Goal: Transaction & Acquisition: Book appointment/travel/reservation

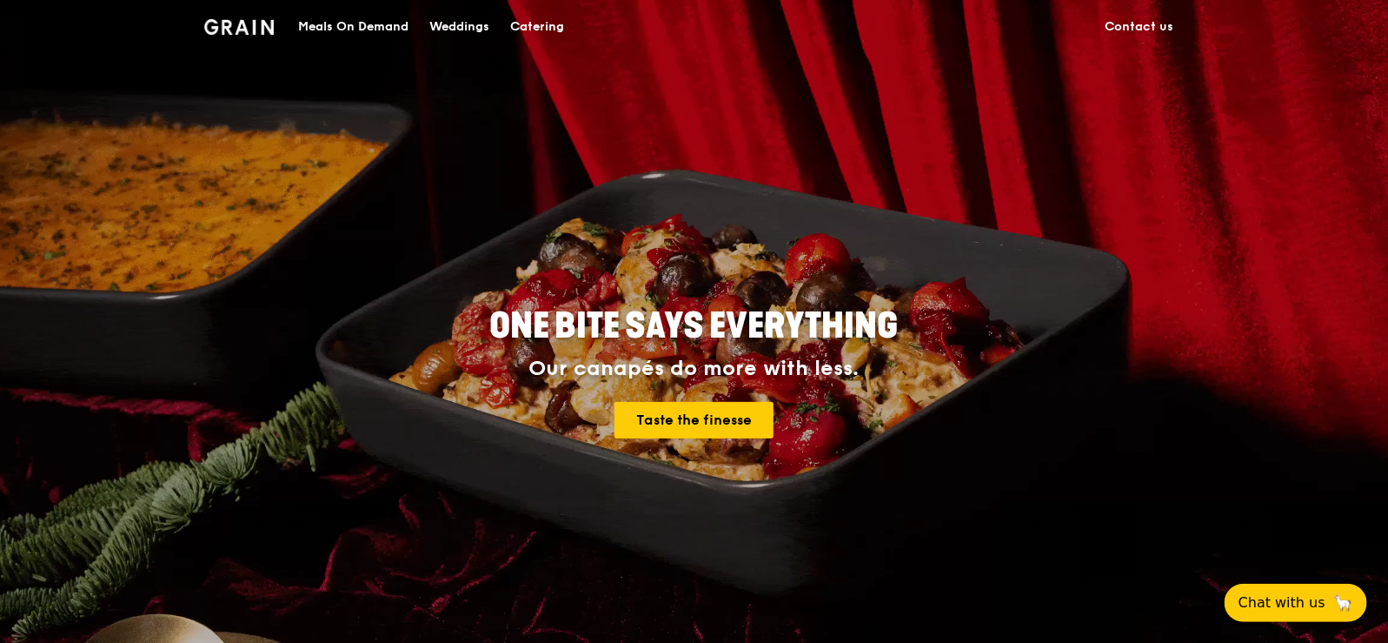
click at [357, 27] on div "Meals On Demand" at bounding box center [353, 27] width 110 height 52
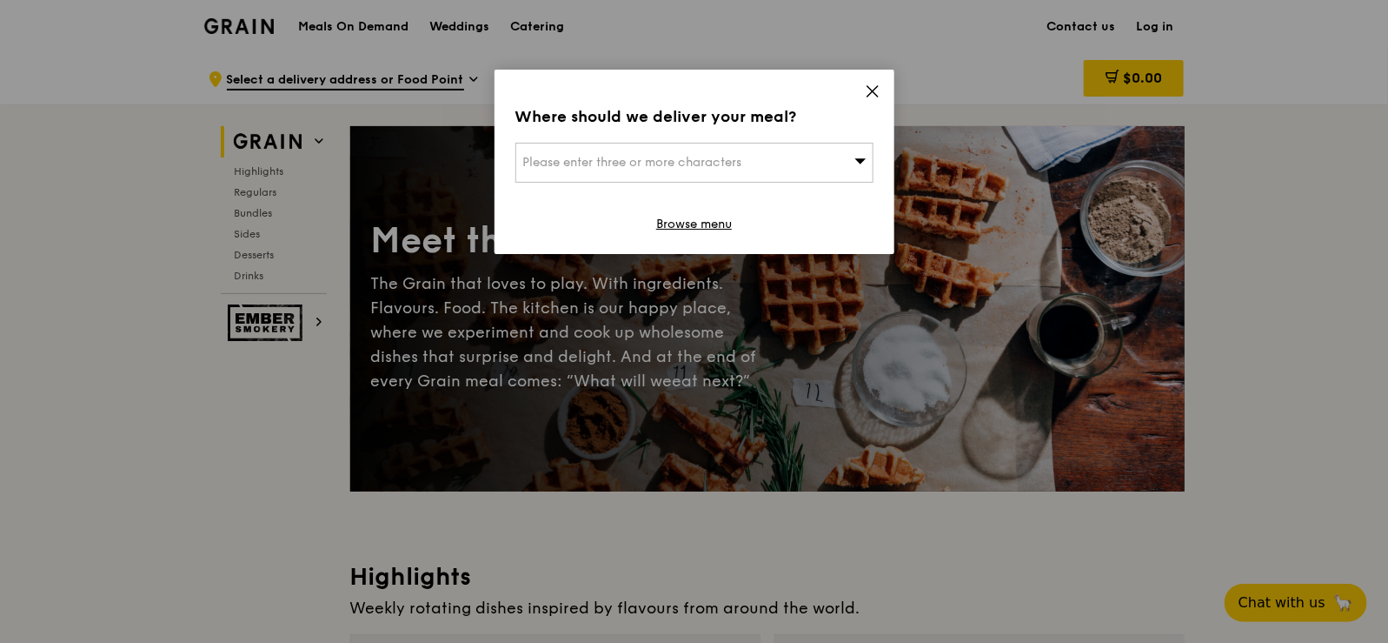
click at [735, 156] on span "Please enter three or more characters" at bounding box center [632, 162] width 219 height 15
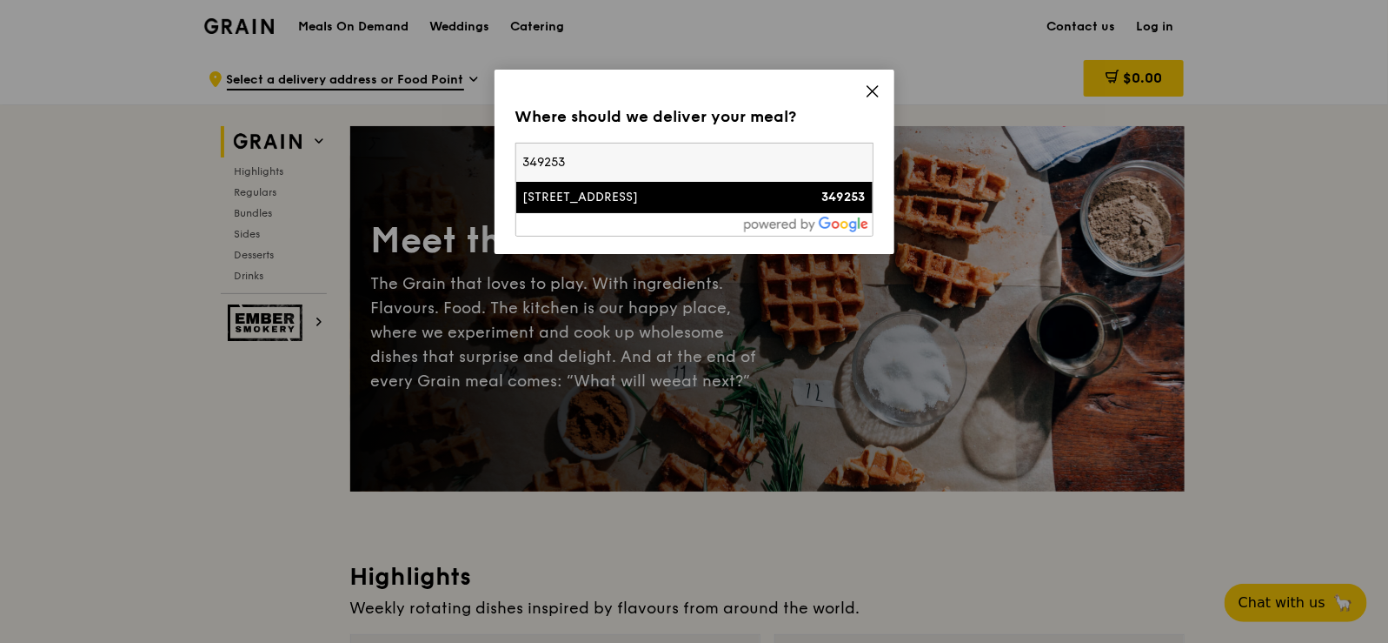
type input "349253"
click at [628, 203] on div "[STREET_ADDRESS]" at bounding box center [651, 197] width 257 height 17
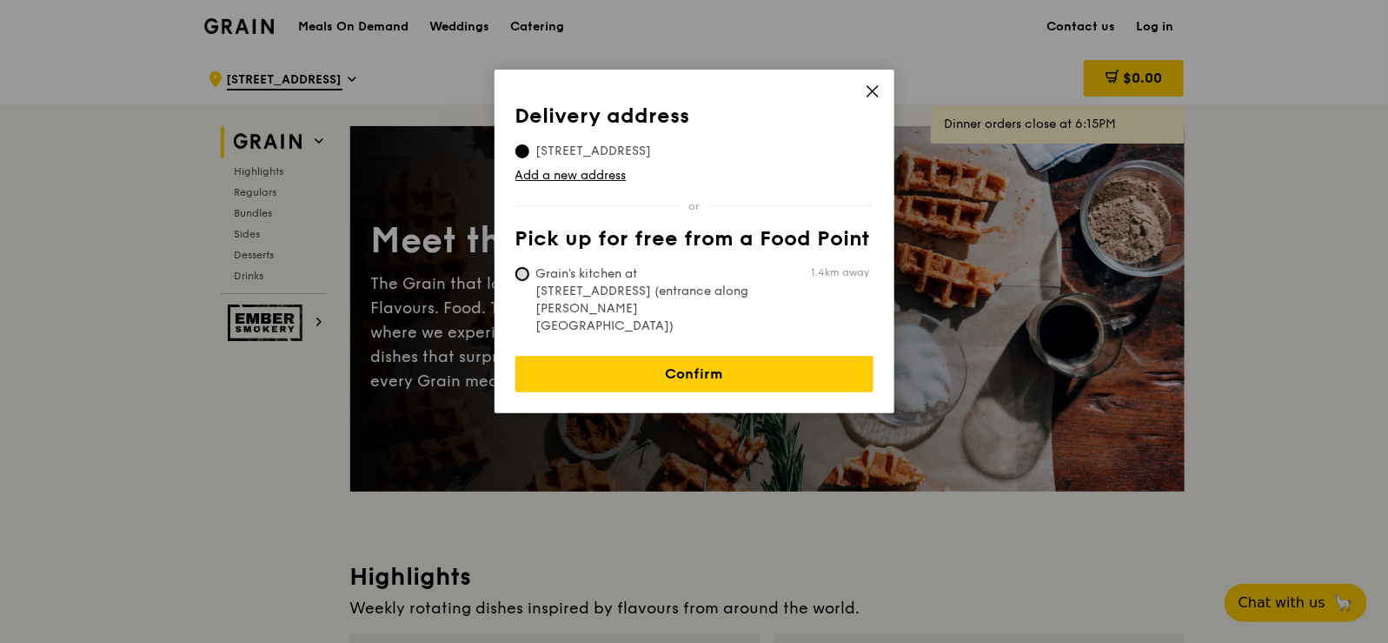
click at [522, 273] on input "Grain's kitchen at [STREET_ADDRESS] (entrance along [PERSON_NAME][GEOGRAPHIC_DA…" at bounding box center [523, 274] width 14 height 14
radio input "true"
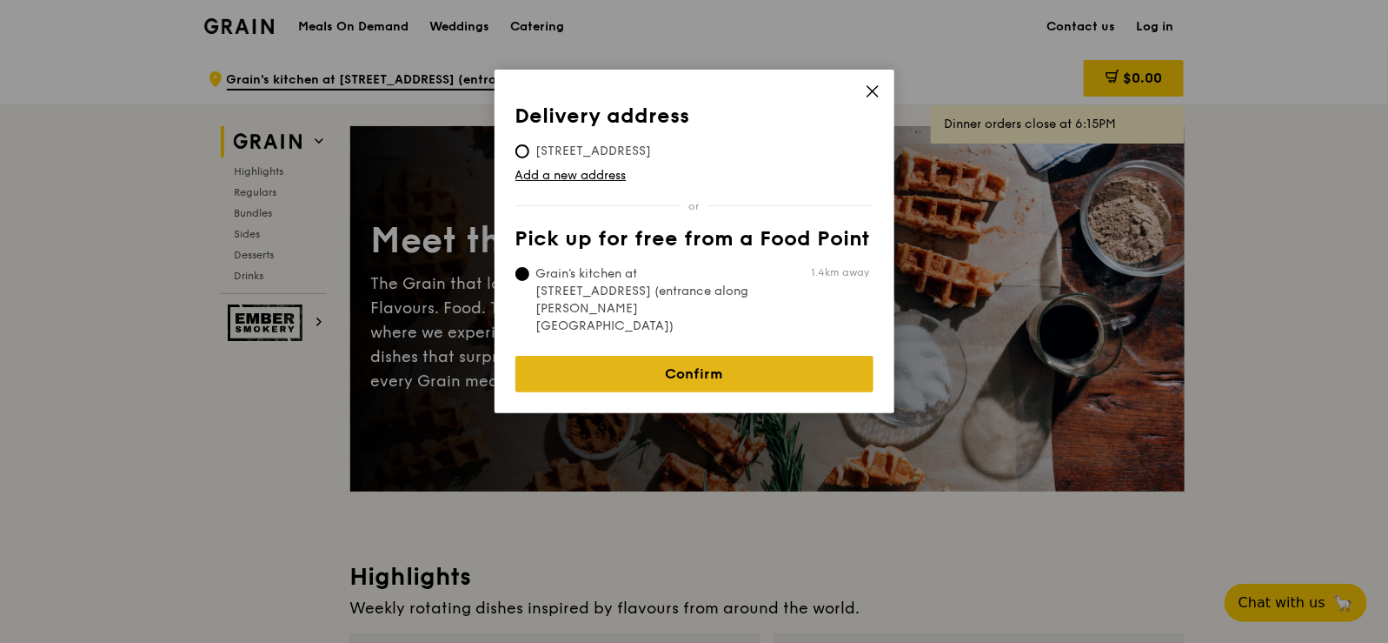
click at [669, 356] on link "Confirm" at bounding box center [695, 374] width 358 height 37
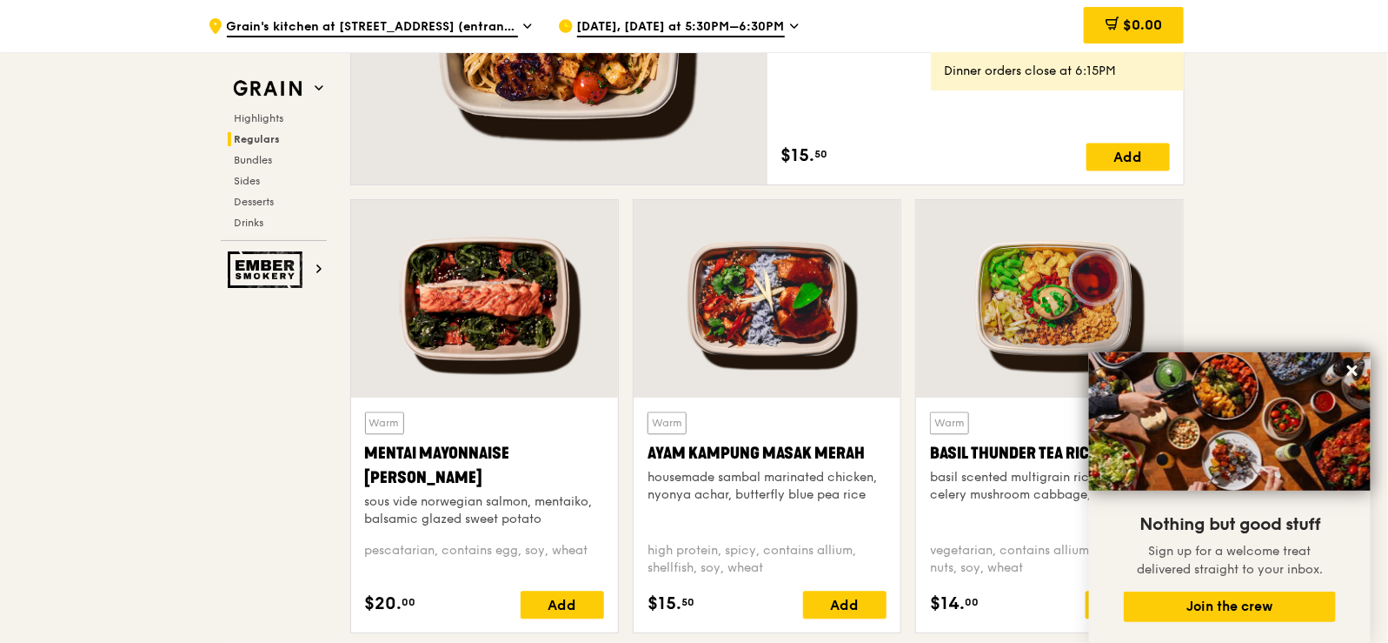
scroll to position [1564, 0]
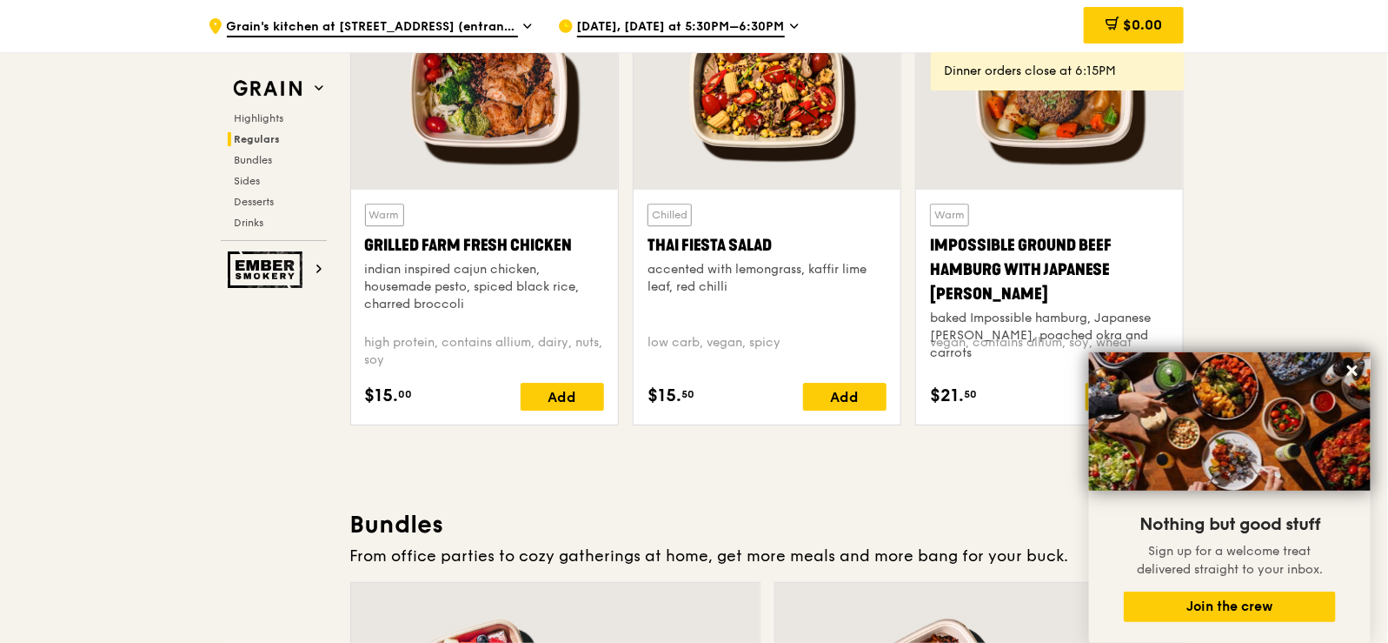
scroll to position [2087, 0]
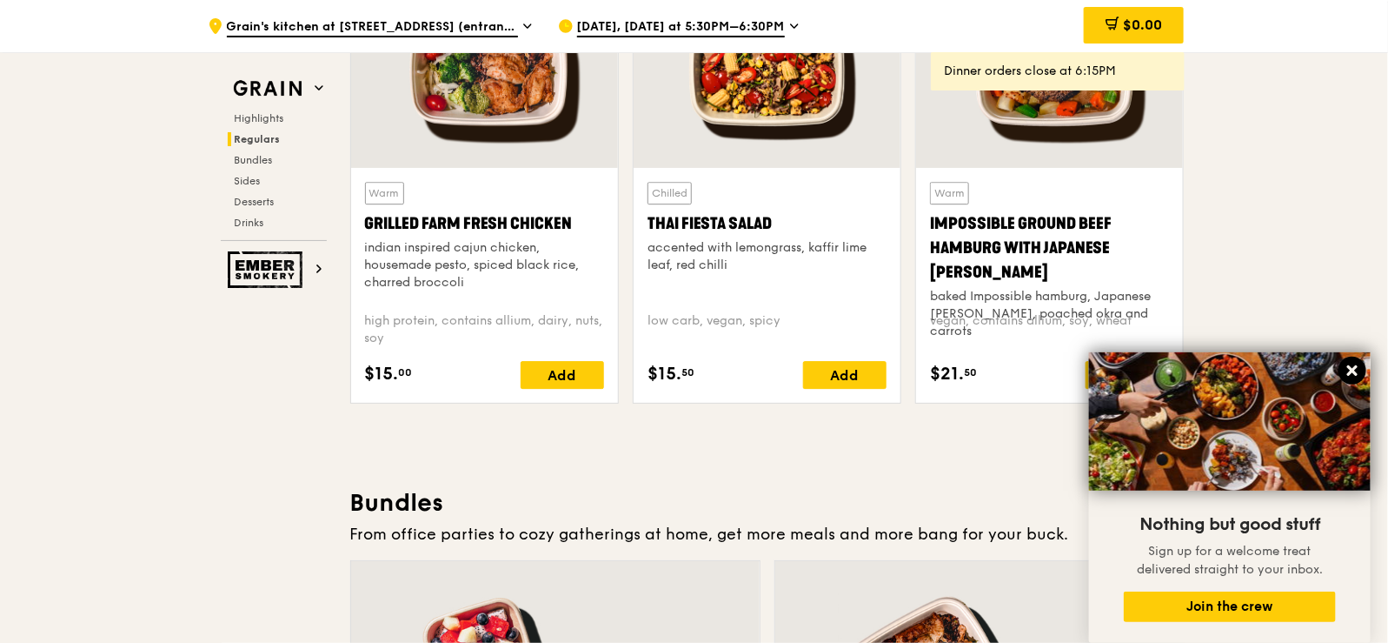
click at [1357, 368] on icon at bounding box center [1353, 370] width 10 height 10
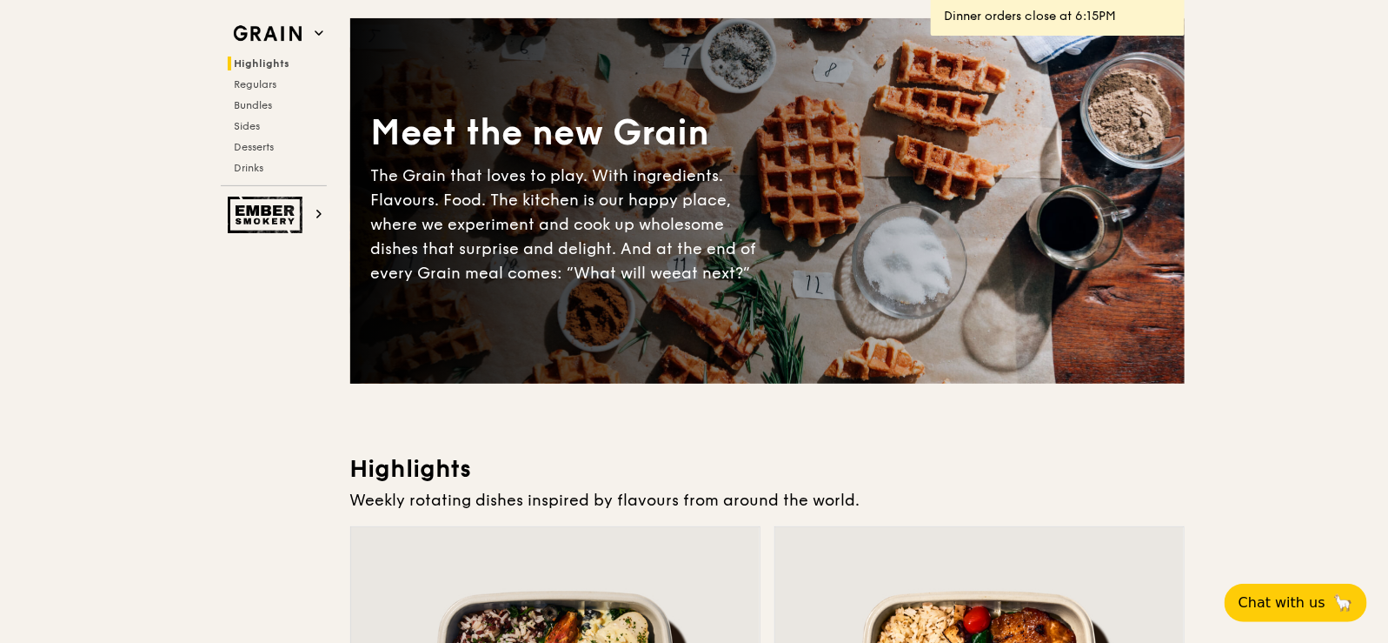
scroll to position [0, 0]
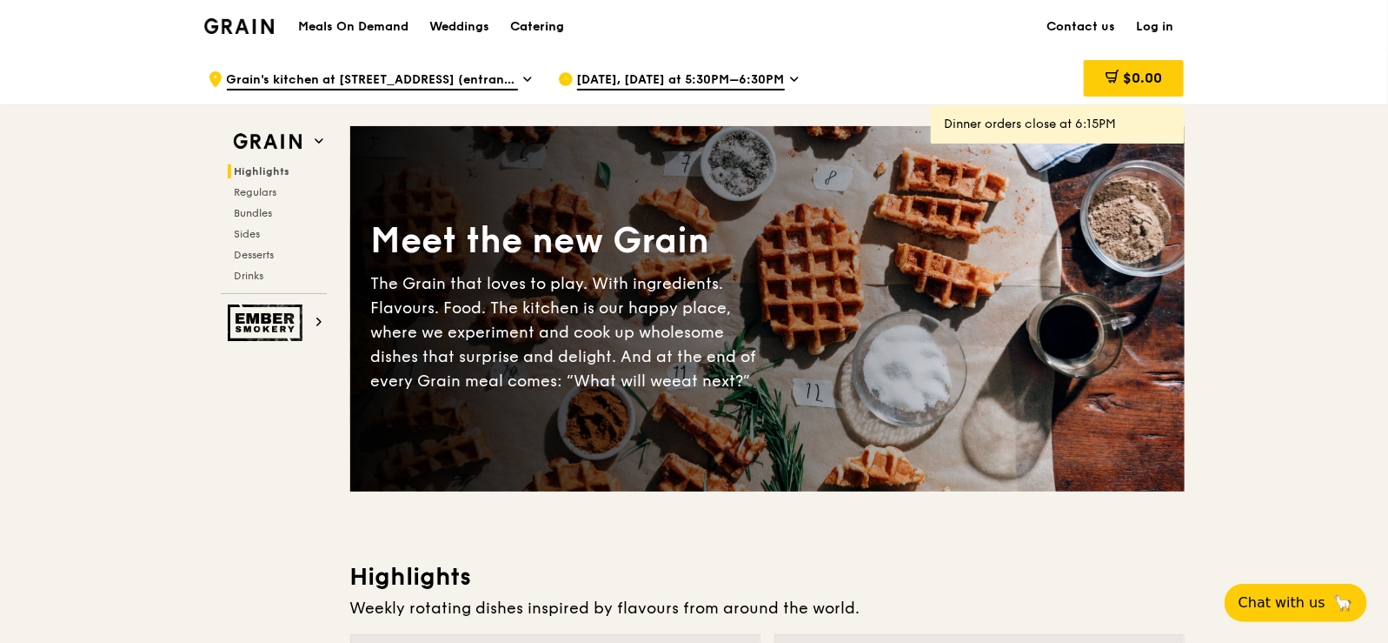
click at [543, 30] on div "Catering" at bounding box center [537, 27] width 54 height 52
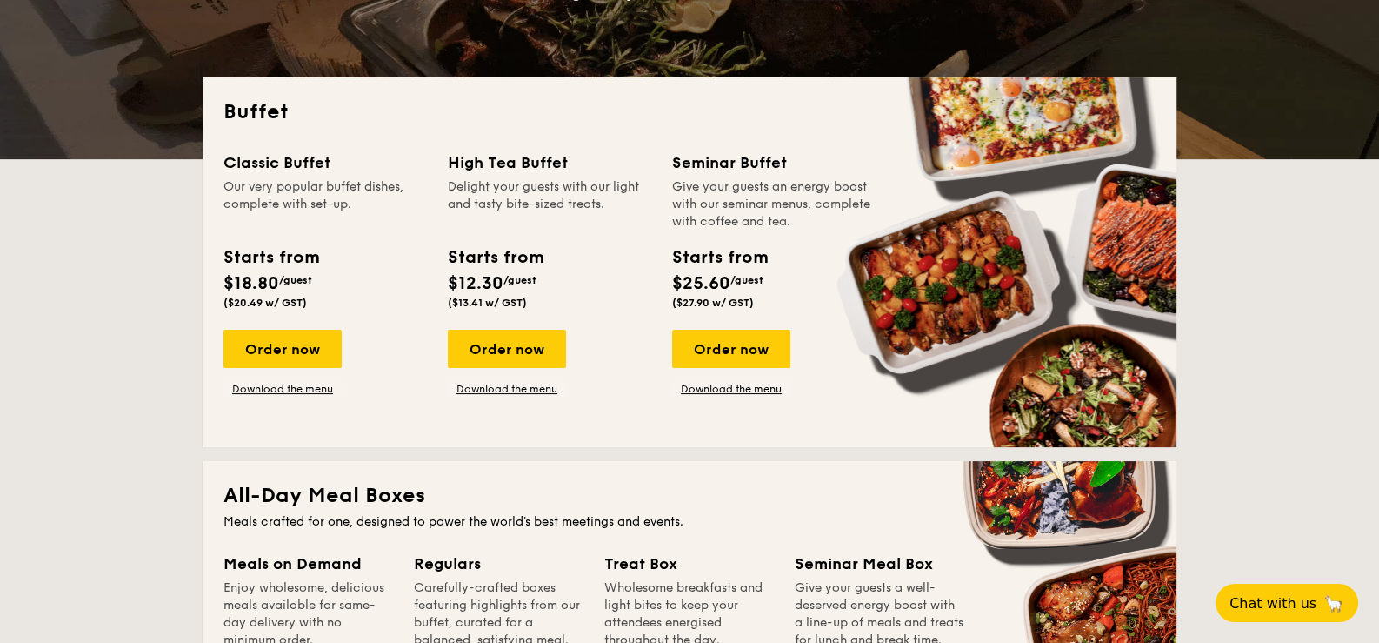
scroll to position [173, 0]
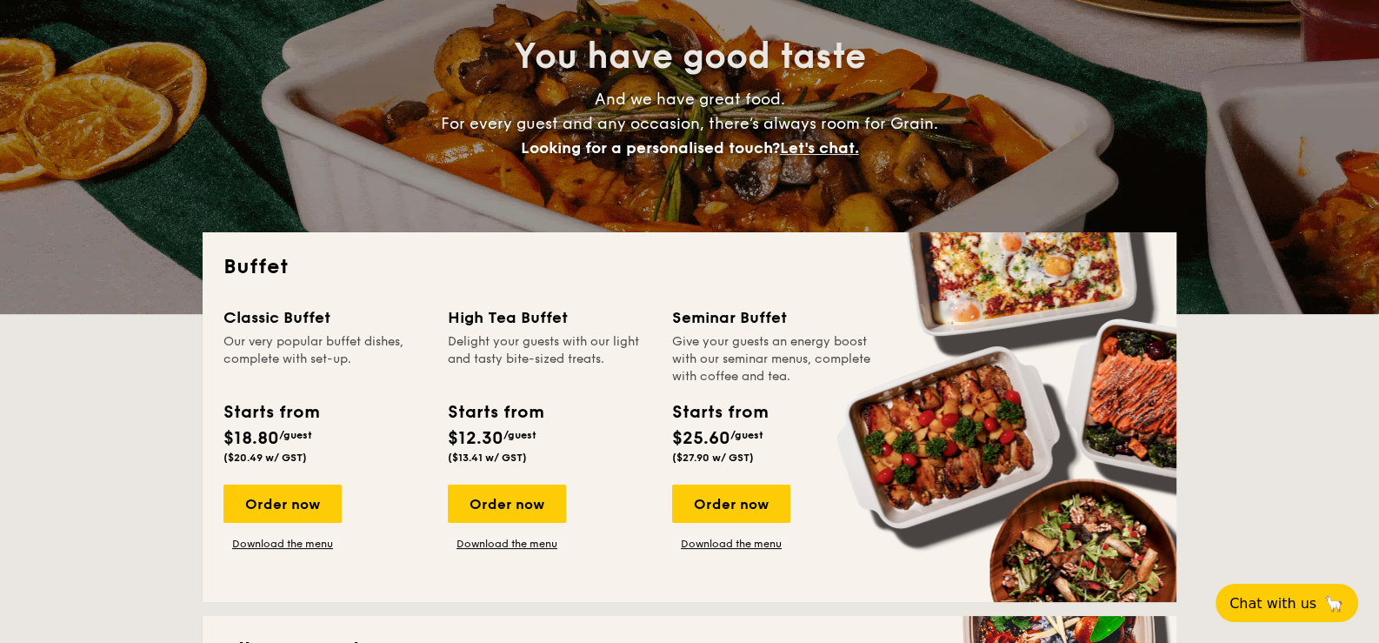
drag, startPoint x: 263, startPoint y: 505, endPoint x: 420, endPoint y: 464, distance: 162.6
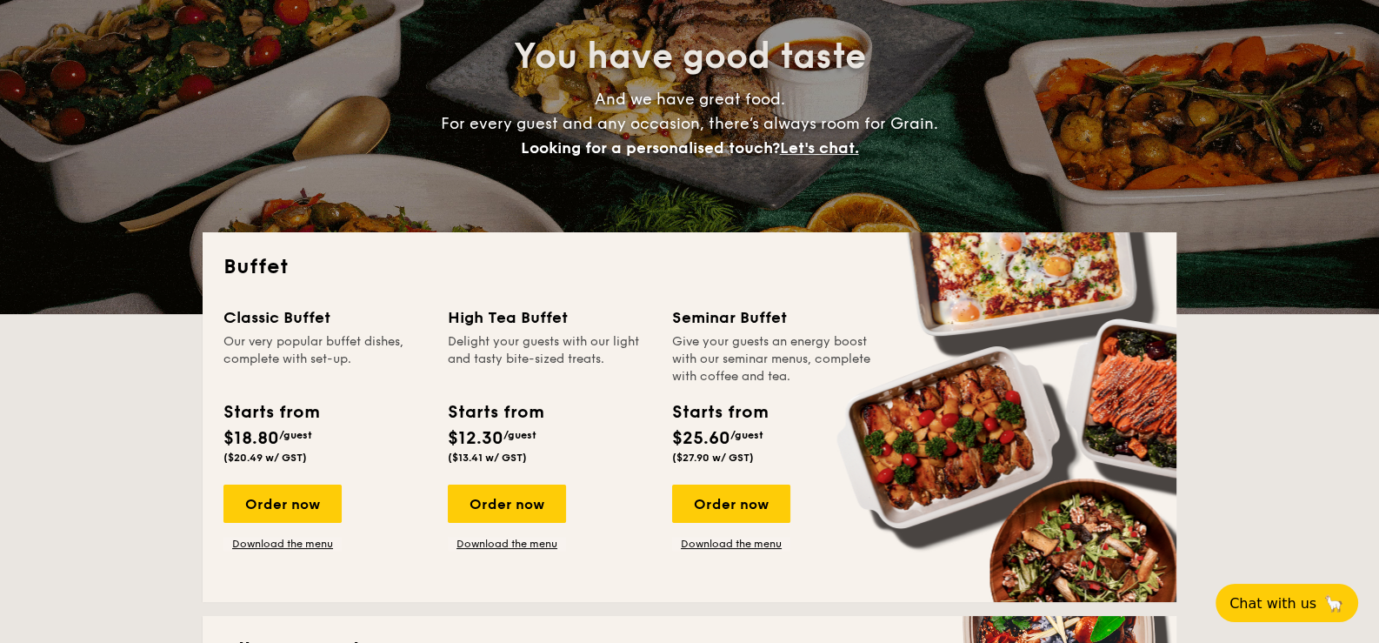
click at [263, 505] on div "Order now" at bounding box center [282, 503] width 118 height 38
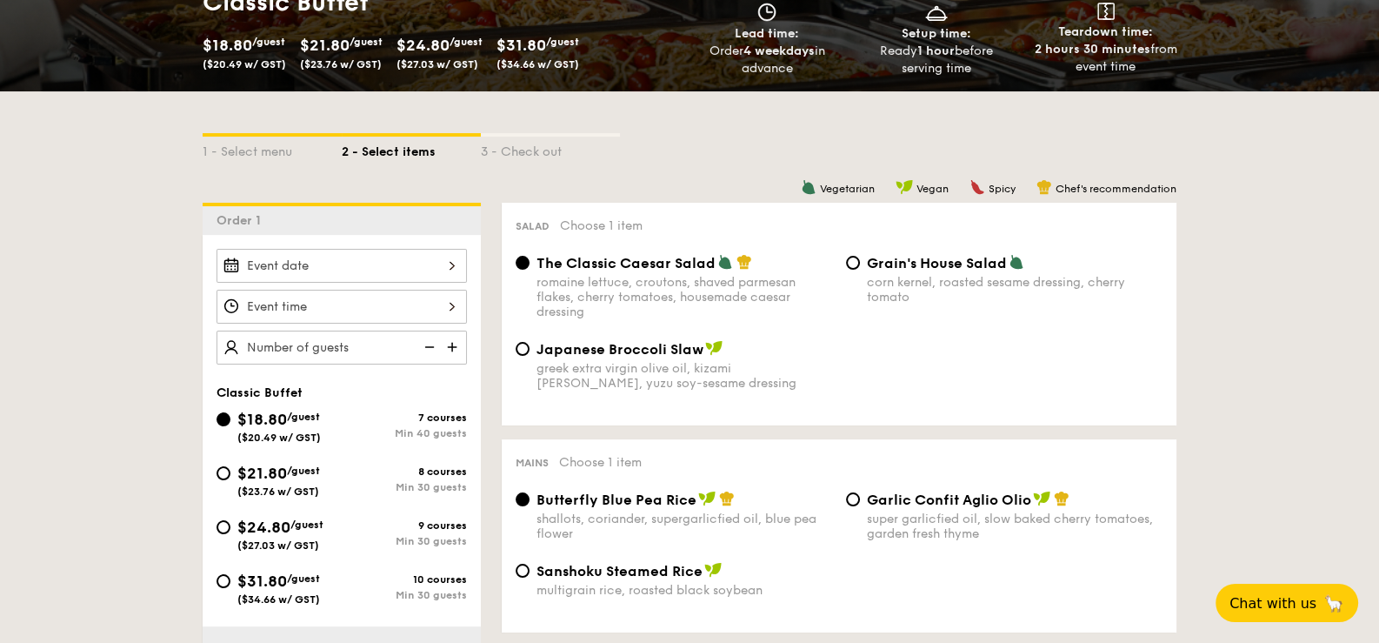
scroll to position [173, 0]
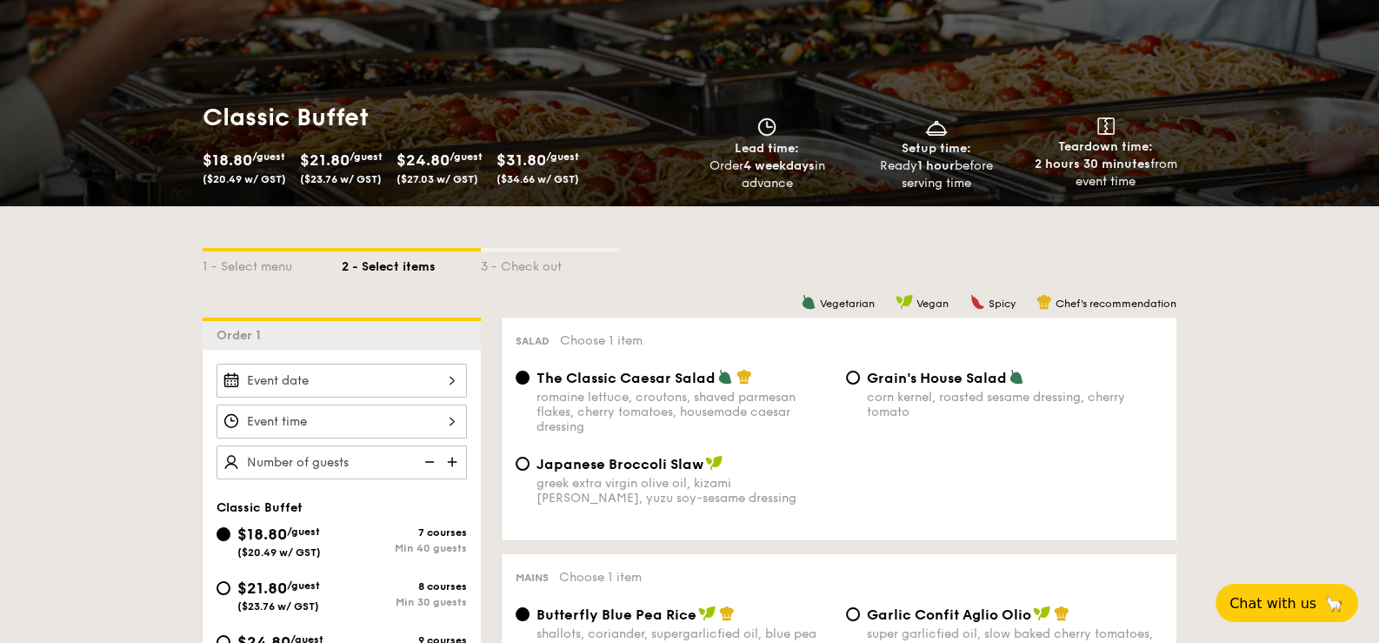
click at [430, 174] on span "($27.03 w/ GST)" at bounding box center [437, 179] width 82 height 12
click at [446, 376] on div at bounding box center [341, 380] width 250 height 34
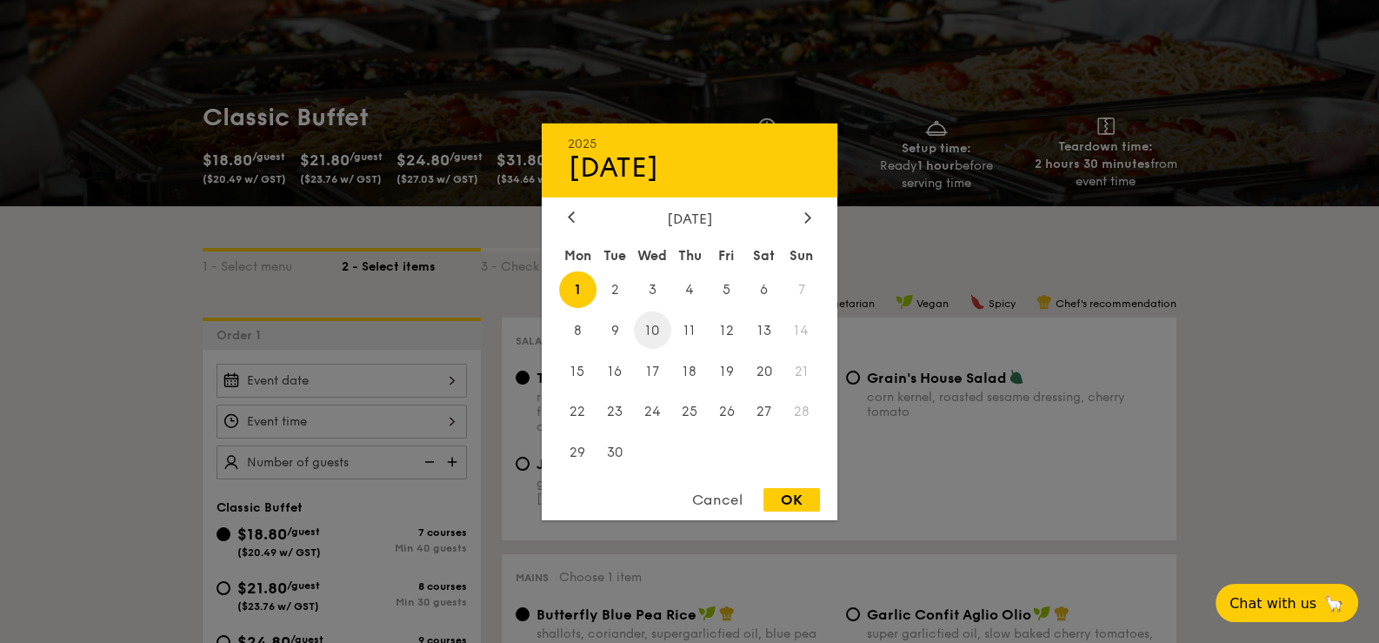
click at [649, 330] on span "10" at bounding box center [652, 329] width 37 height 37
click at [441, 416] on div at bounding box center [689, 321] width 1379 height 643
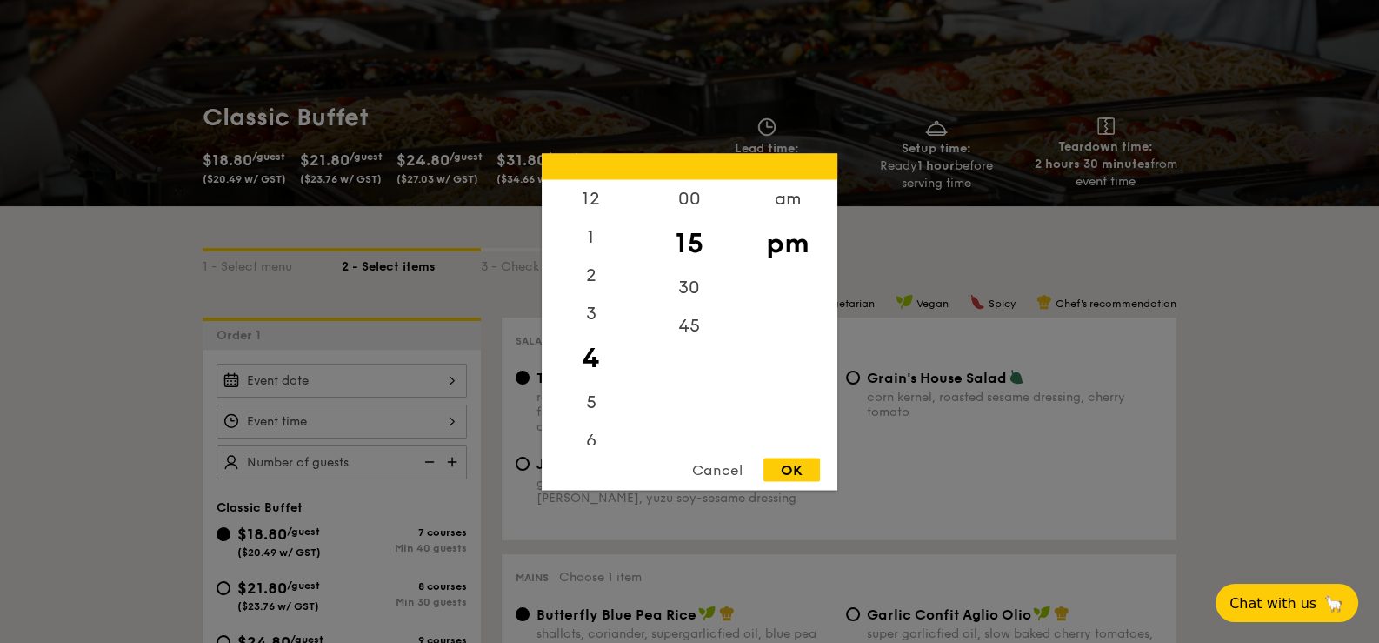
click at [447, 416] on div "12 1 2 3 4 5 6 7 8 9 10 11 00 15 30 45 am pm Cancel OK" at bounding box center [341, 421] width 250 height 34
click at [582, 203] on div "12" at bounding box center [591, 204] width 98 height 50
click at [679, 202] on div "00" at bounding box center [689, 204] width 98 height 50
click at [787, 471] on div "OK" at bounding box center [791, 468] width 57 height 23
type input "12:00PM"
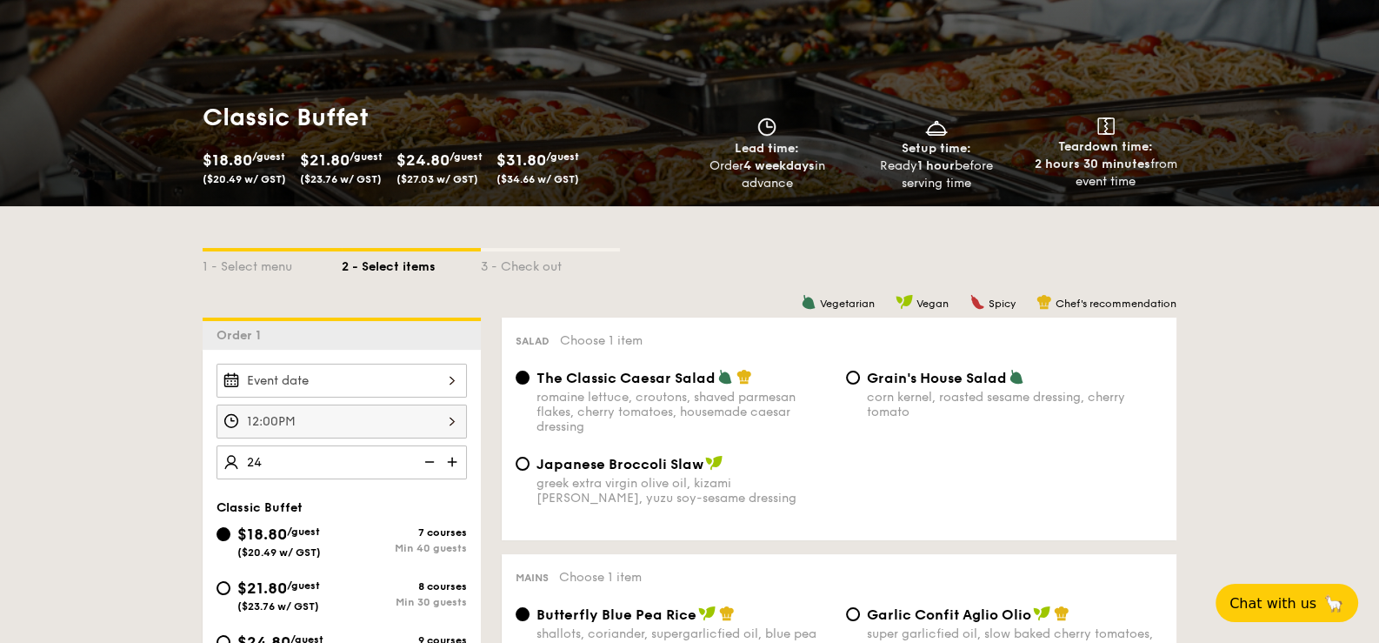
type input "40 guests"
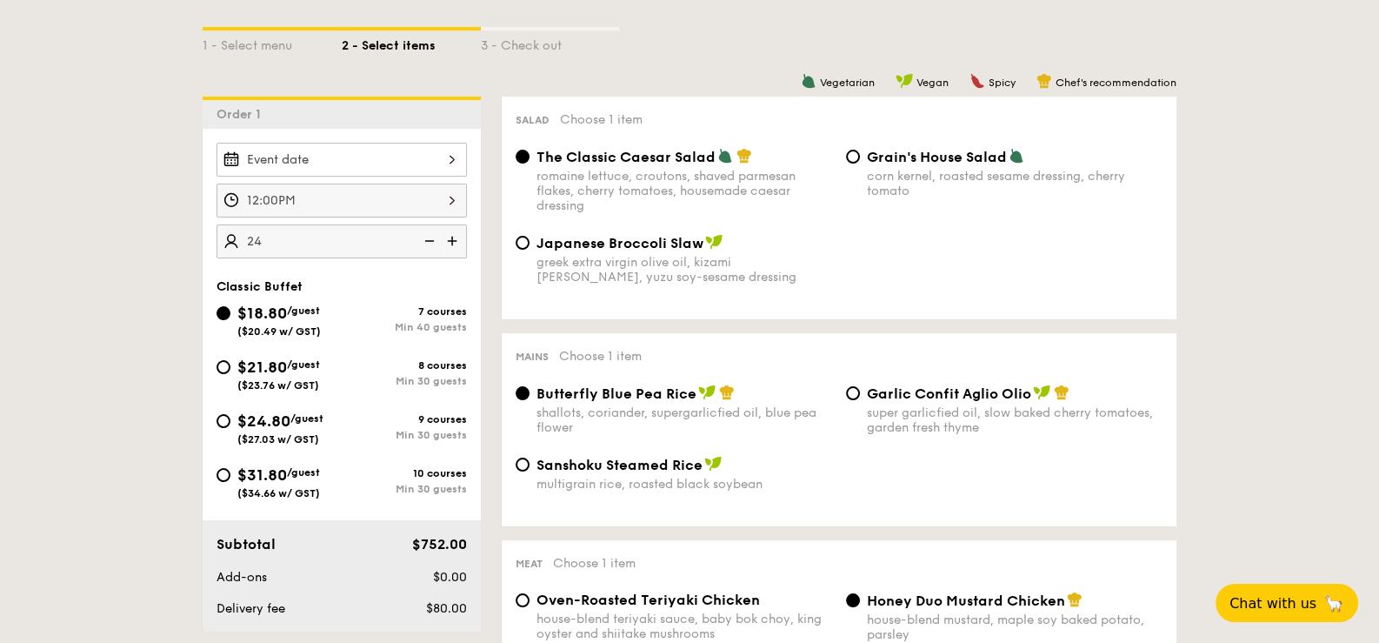
scroll to position [434, 0]
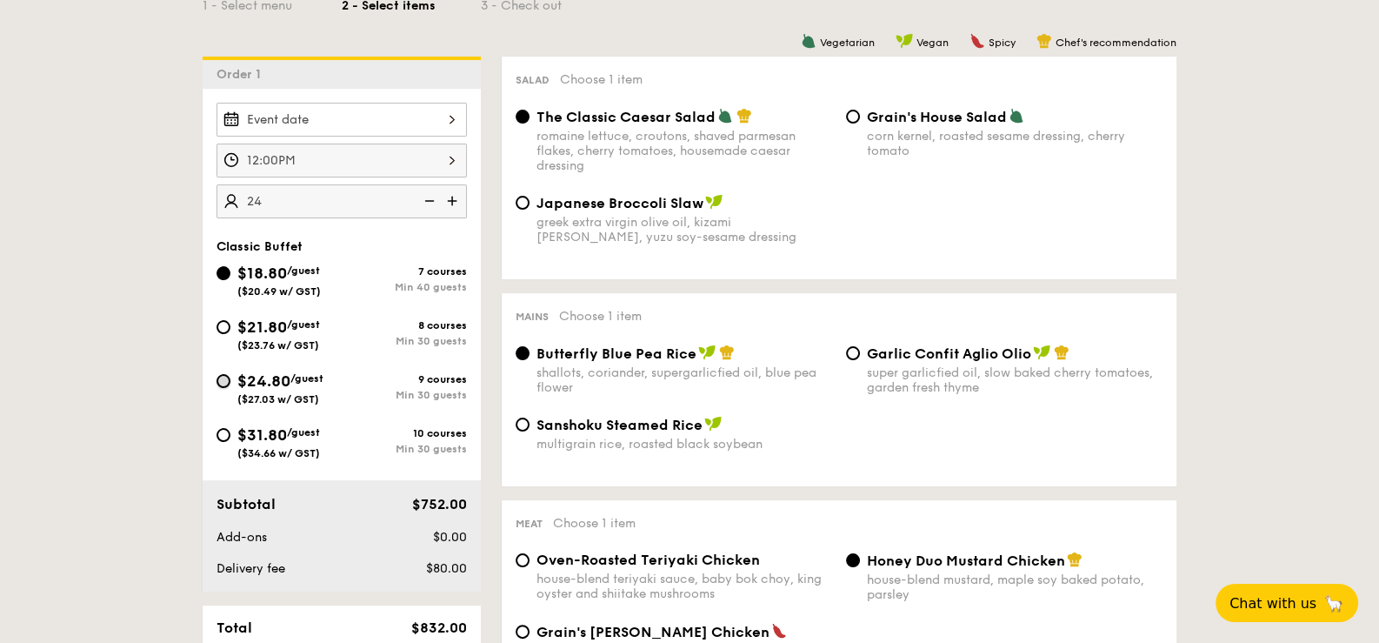
click at [225, 374] on input "$24.80 /guest ($27.03 w/ GST) 9 courses Min 30 guests" at bounding box center [223, 381] width 14 height 14
radio input "true"
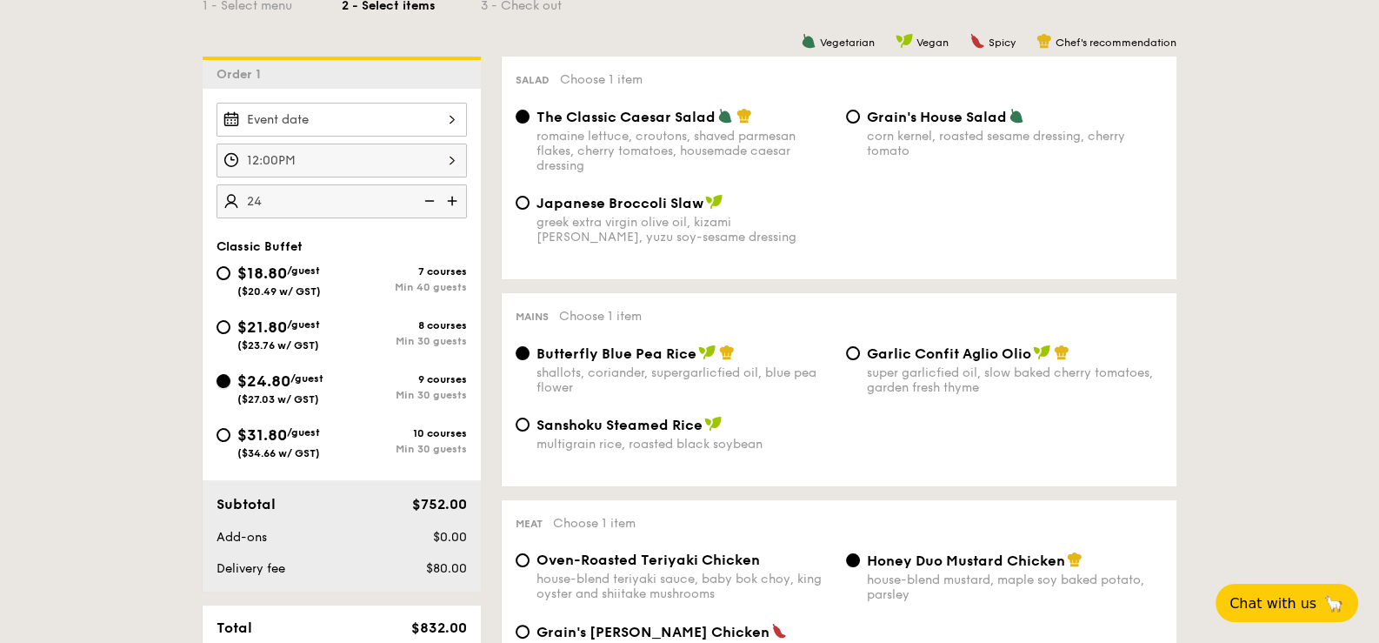
radio input "true"
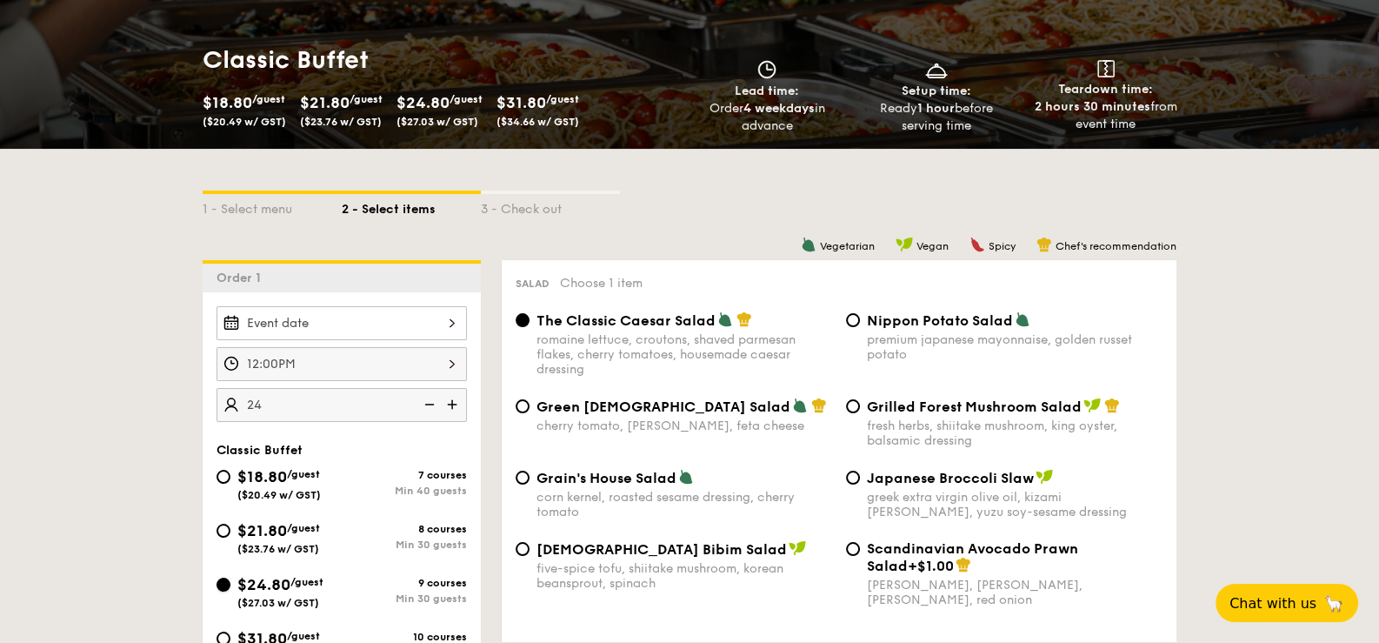
scroll to position [0, 0]
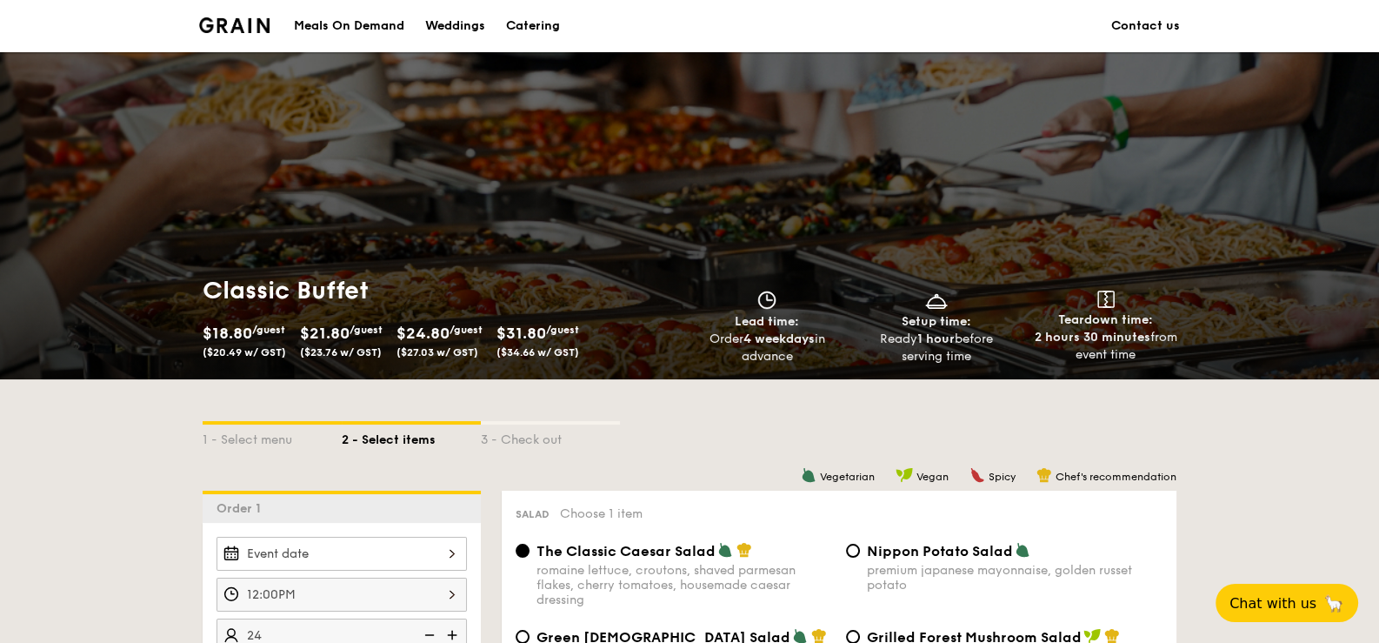
click at [333, 23] on div "Meals On Demand" at bounding box center [349, 26] width 110 height 52
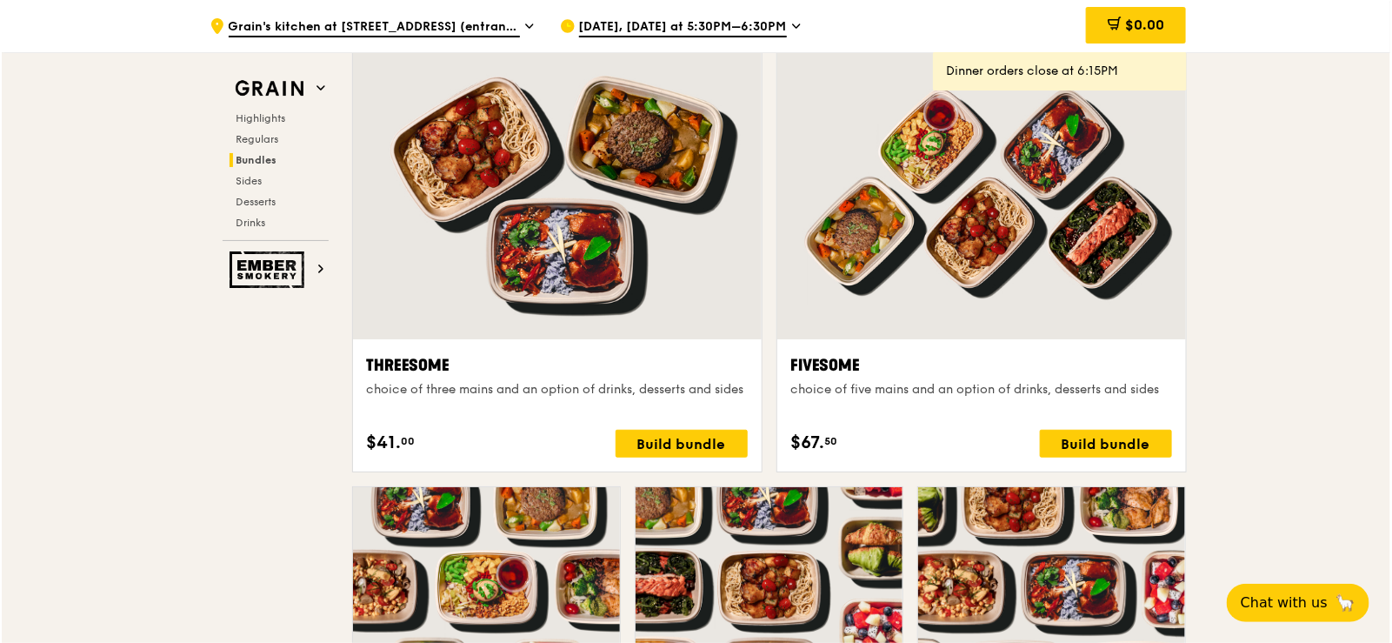
scroll to position [3390, 0]
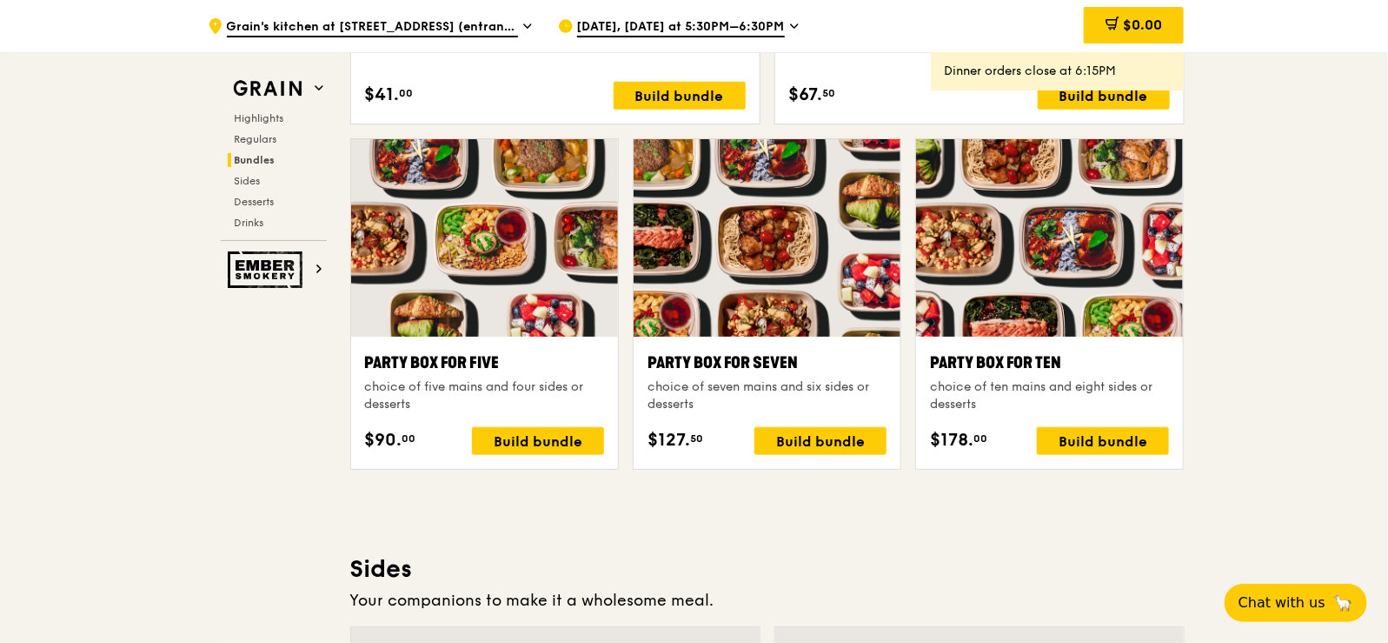
click at [1061, 312] on div at bounding box center [1049, 237] width 267 height 197
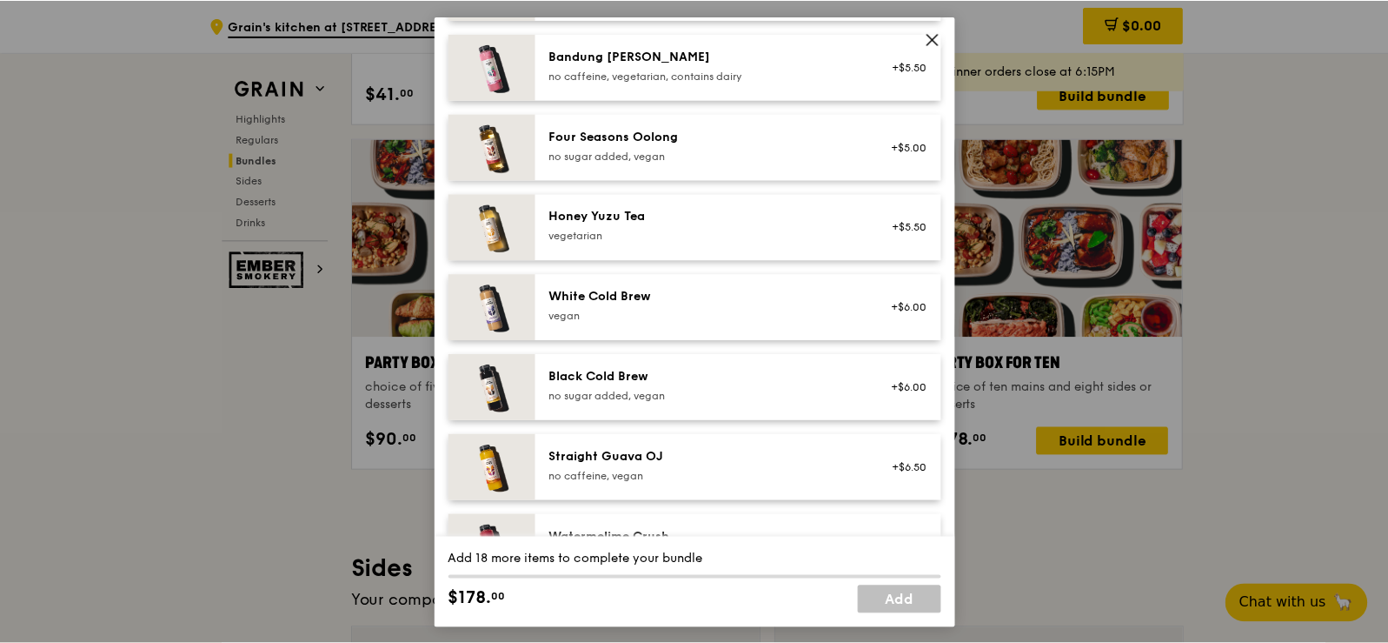
scroll to position [2251, 0]
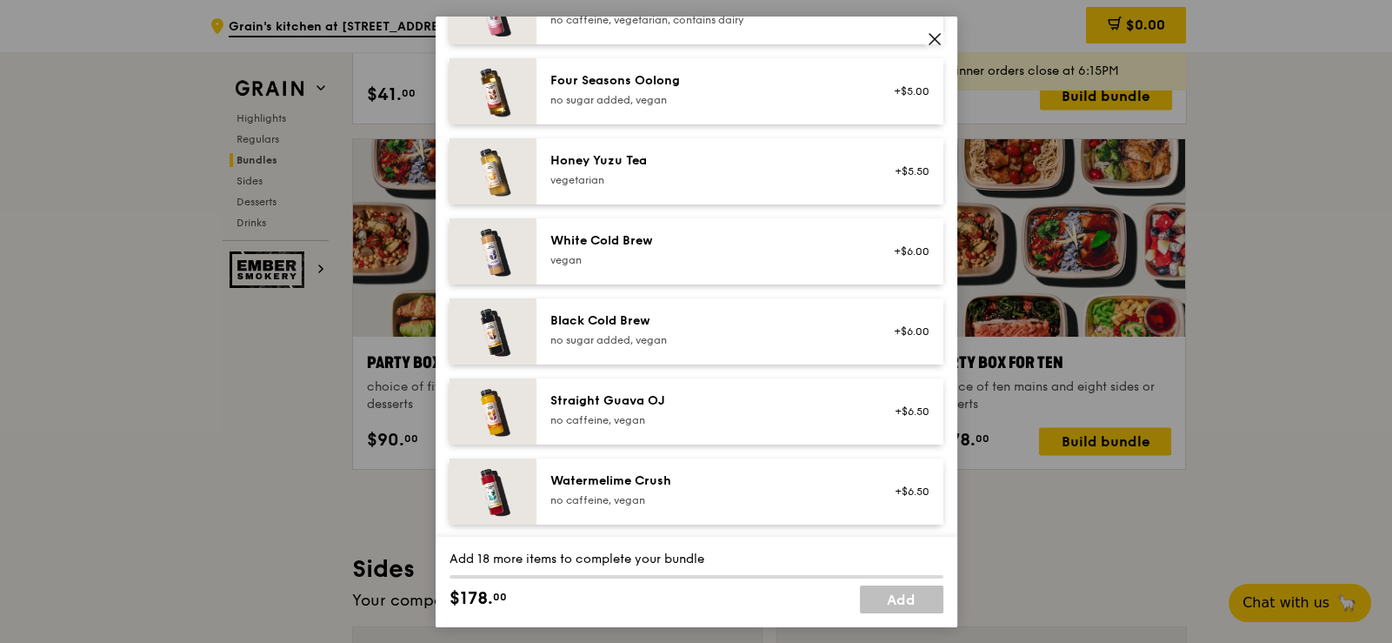
click at [935, 38] on icon at bounding box center [934, 38] width 10 height 10
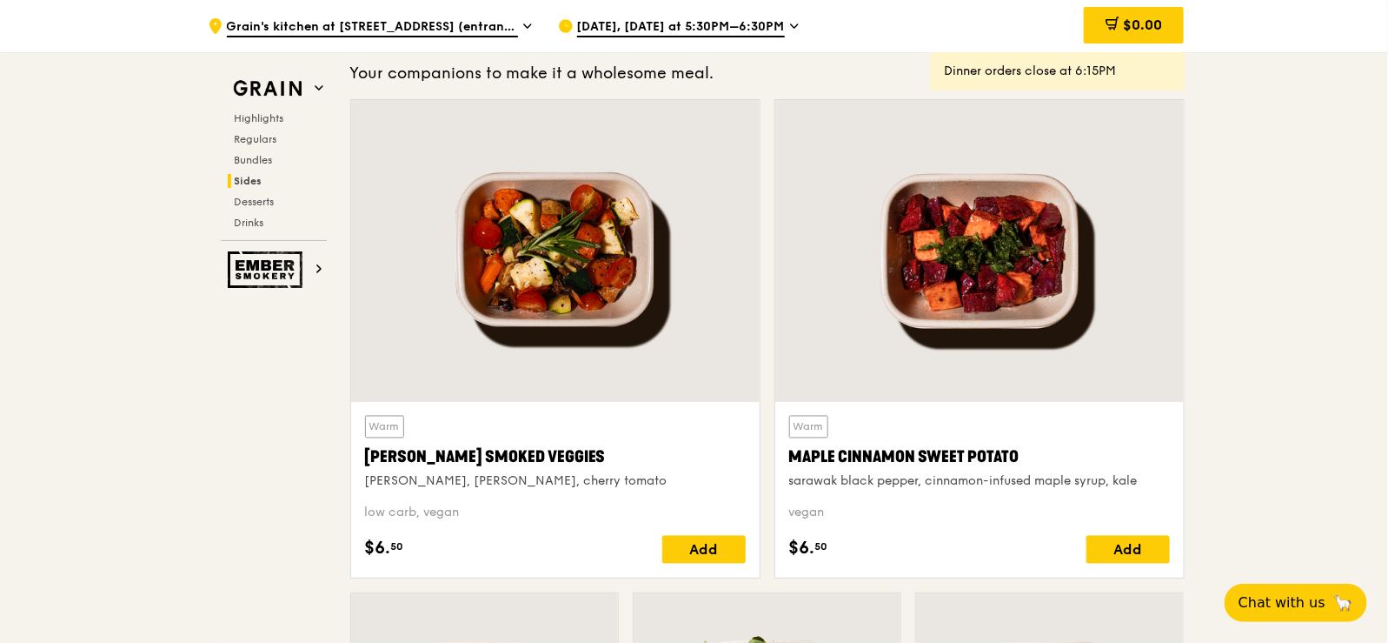
scroll to position [4086, 0]
